Goal: Check status: Check status

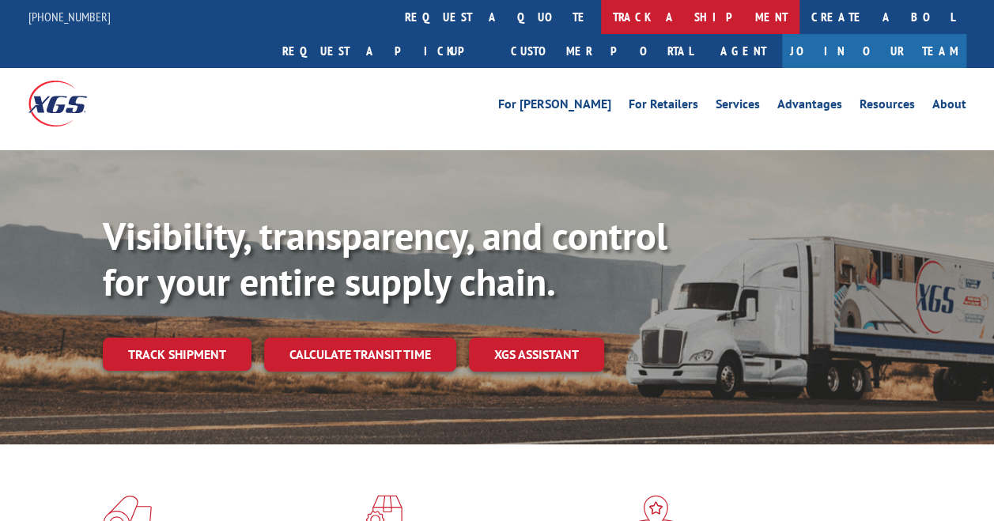
click at [601, 16] on link "track a shipment" at bounding box center [700, 17] width 199 height 34
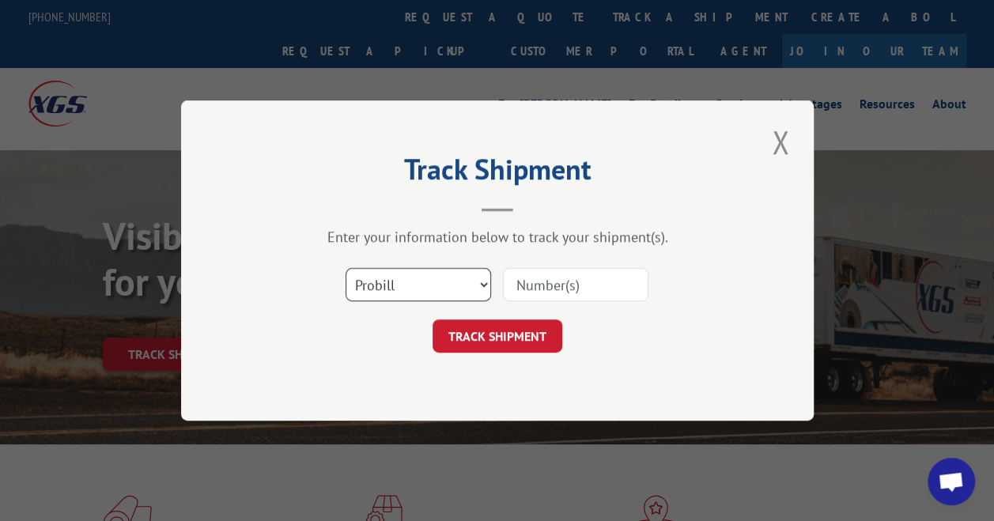
click at [482, 286] on select "Select category... Probill BOL PO" at bounding box center [419, 284] width 146 height 33
select select "bol"
click at [346, 268] on select "Select category... Probill BOL PO" at bounding box center [419, 284] width 146 height 33
click at [539, 289] on input at bounding box center [576, 284] width 146 height 33
paste input "5951075"
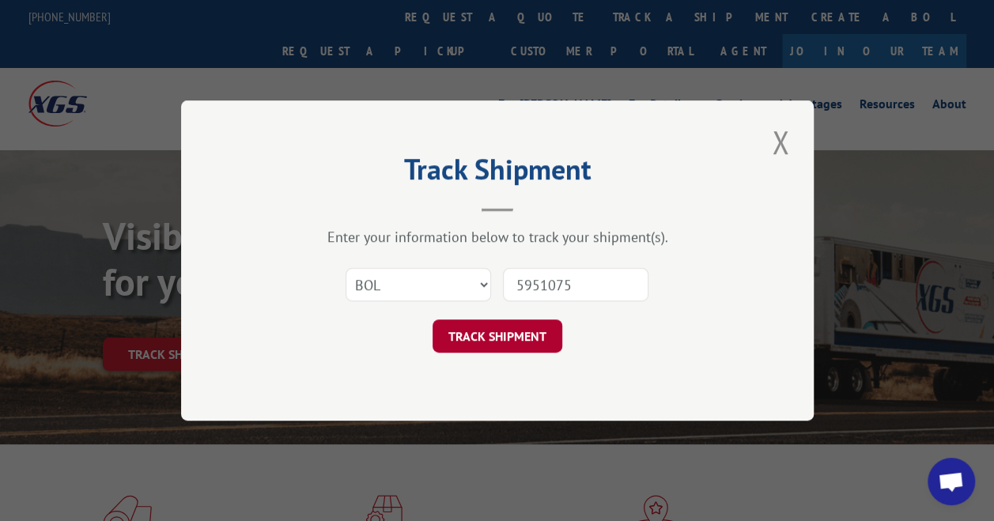
type input "5951075"
click at [479, 343] on button "TRACK SHIPMENT" at bounding box center [498, 336] width 130 height 33
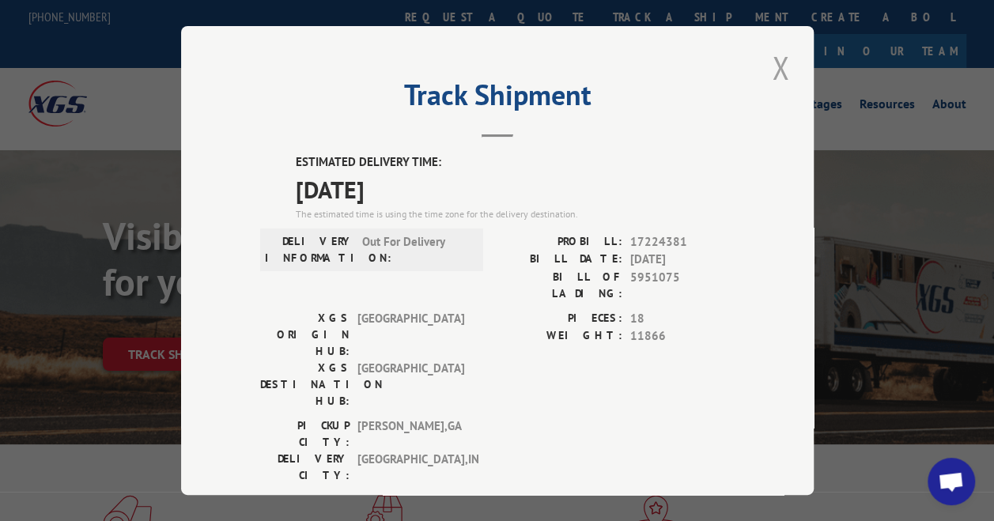
click at [772, 62] on button "Close modal" at bounding box center [780, 67] width 27 height 43
